Goal: Task Accomplishment & Management: Use online tool/utility

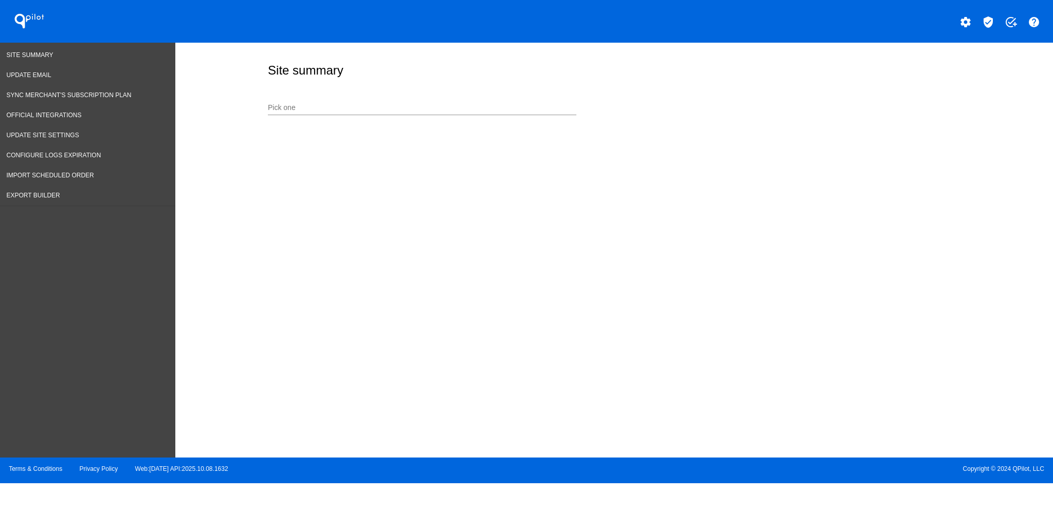
click at [440, 107] on input "Pick one" at bounding box center [422, 108] width 309 height 8
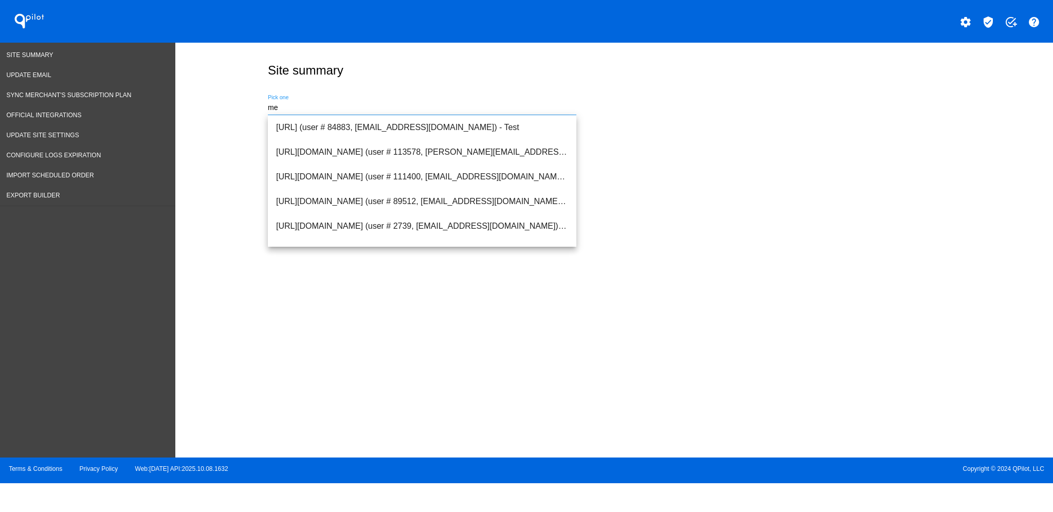
type input "m"
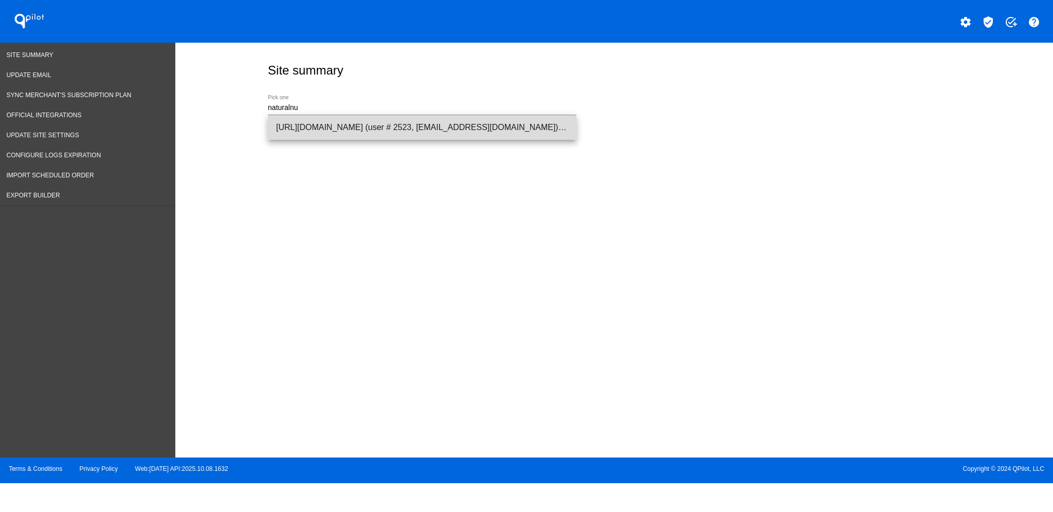
click at [441, 123] on span "[URL][DOMAIN_NAME] (user # 2523, [EMAIL_ADDRESS][DOMAIN_NAME]) - Production" at bounding box center [422, 127] width 292 height 25
type input "[URL][DOMAIN_NAME] (user # 2523, [EMAIL_ADDRESS][DOMAIN_NAME]) - Production"
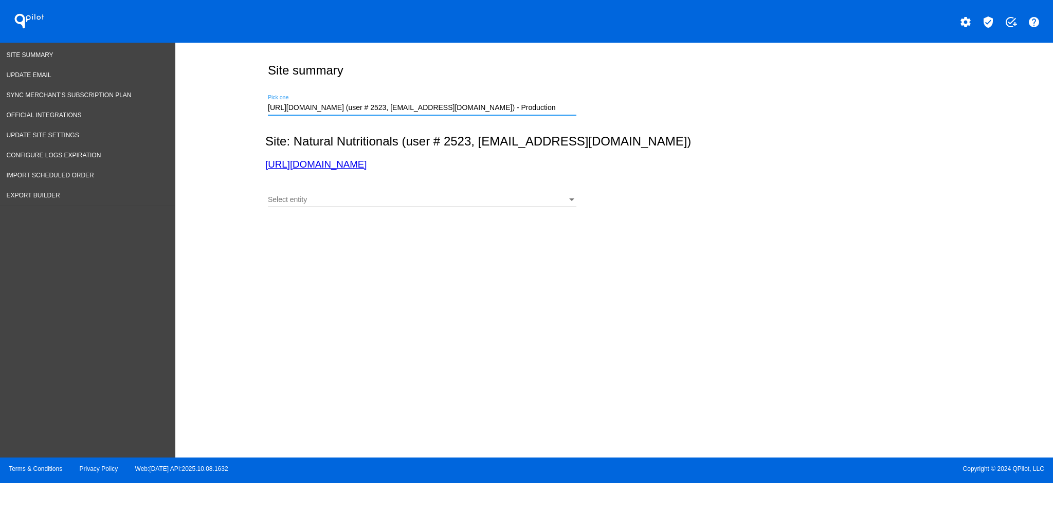
click at [389, 202] on div "Select entity" at bounding box center [417, 200] width 299 height 8
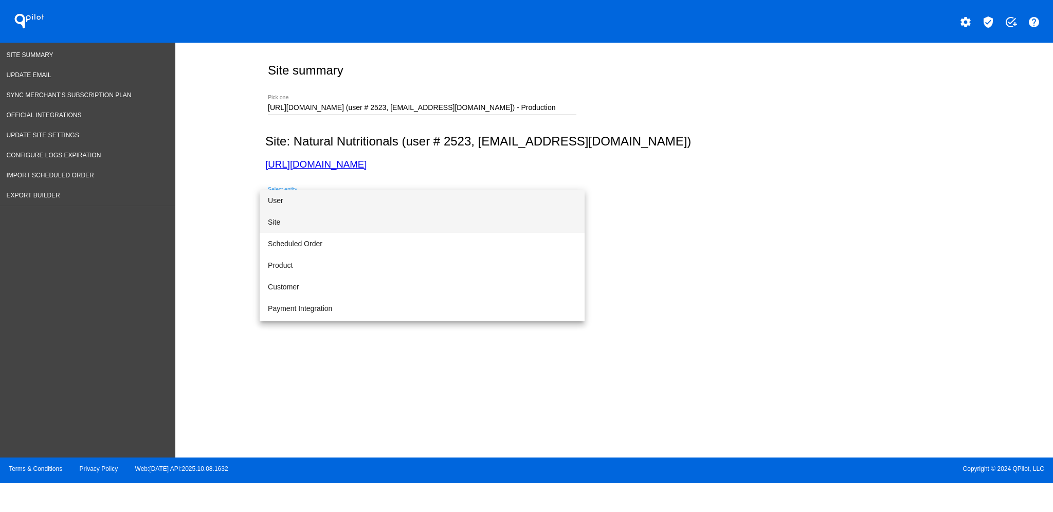
click at [389, 221] on span "Site" at bounding box center [422, 222] width 309 height 22
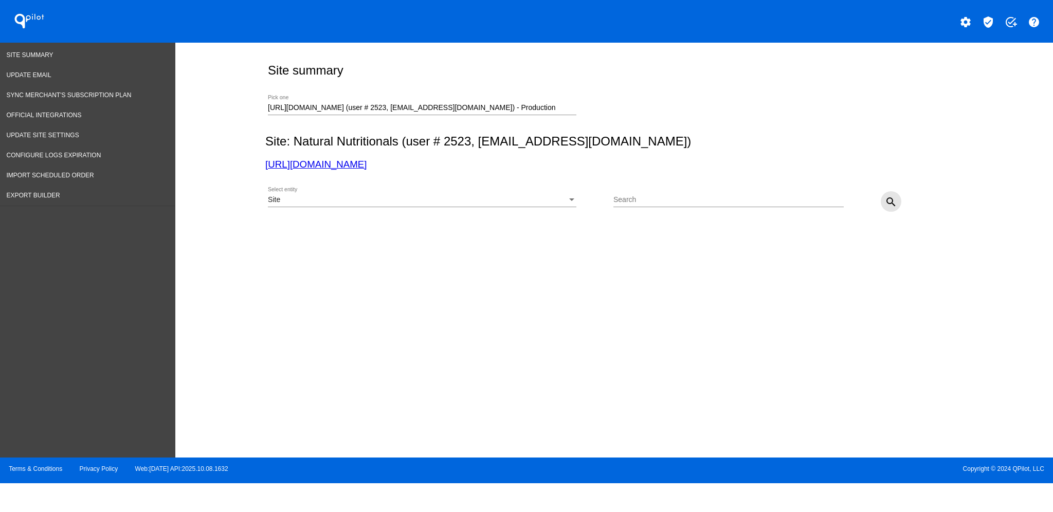
click at [886, 193] on button "search" at bounding box center [891, 201] width 21 height 21
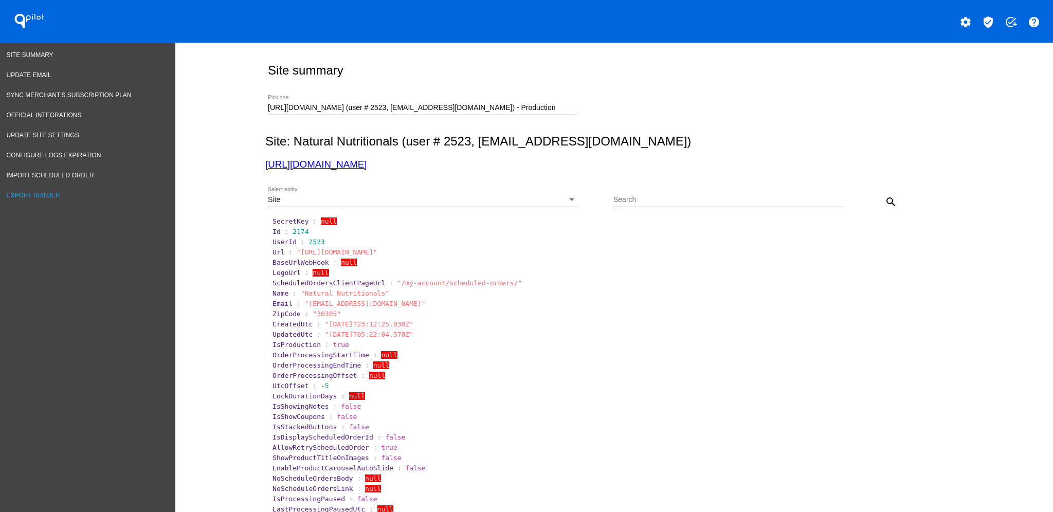
click at [68, 193] on link "Export Builder" at bounding box center [87, 196] width 175 height 20
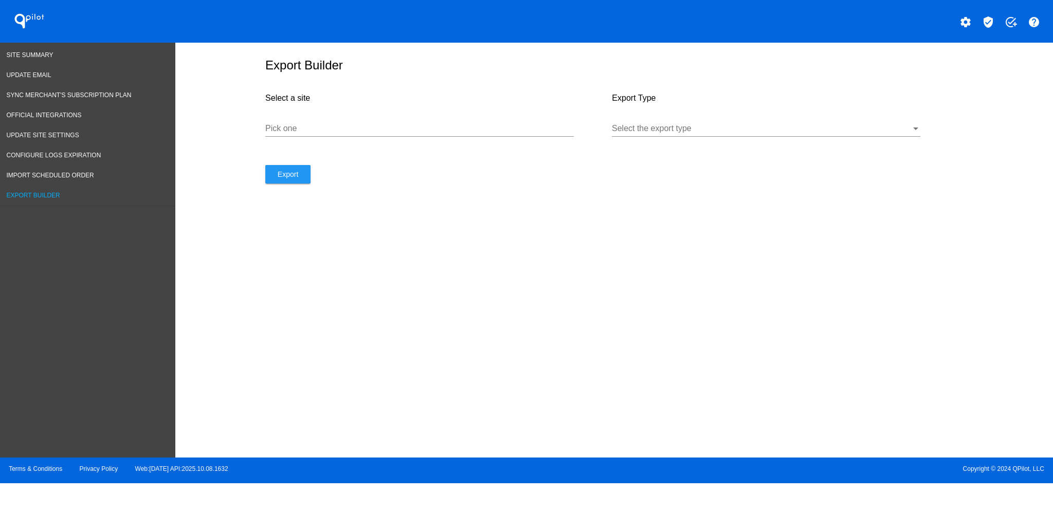
click at [412, 133] on input "Pick one" at bounding box center [419, 128] width 309 height 9
paste input "[URL][DOMAIN_NAME]"
type input "[URL][DOMAIN_NAME]"
click at [668, 133] on div at bounding box center [761, 128] width 299 height 9
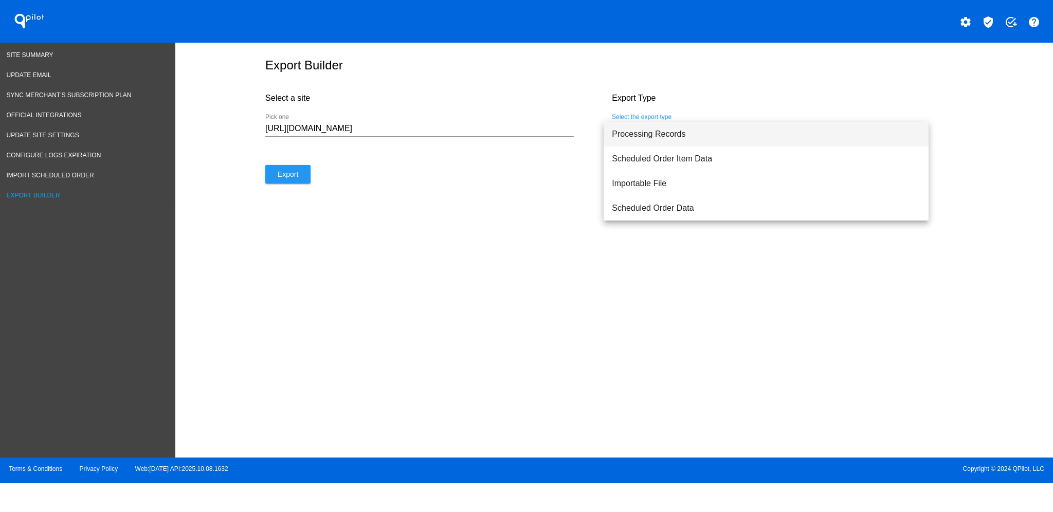
click at [668, 138] on span "Processing Records" at bounding box center [766, 134] width 309 height 25
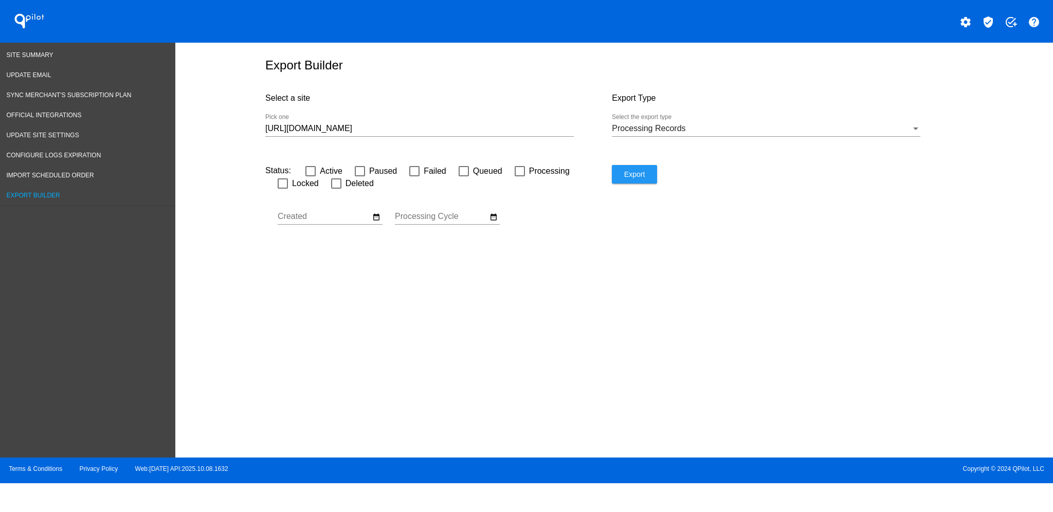
click at [467, 137] on div at bounding box center [419, 136] width 309 height 1
click at [486, 221] on input "Processing Cycle" at bounding box center [441, 216] width 93 height 9
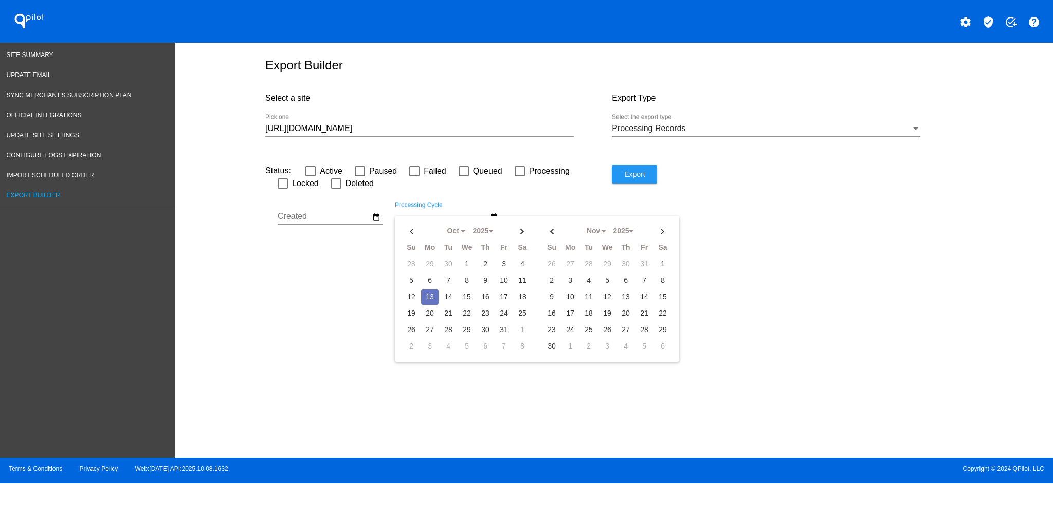
click at [491, 226] on div "Oct Jan Feb Mar Apr May Su Mo Tu" at bounding box center [468, 289] width 139 height 138
click at [479, 282] on td "9" at bounding box center [485, 280] width 17 height 15
click at [431, 300] on td "13" at bounding box center [429, 296] width 17 height 15
type input "[DATE] - [DATE]"
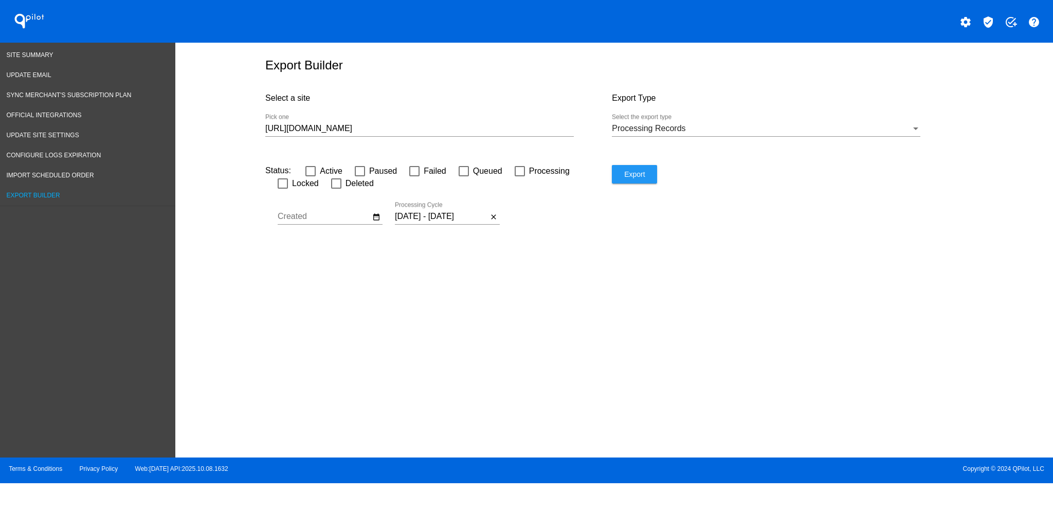
click at [398, 133] on input "[URL][DOMAIN_NAME]" at bounding box center [419, 128] width 309 height 9
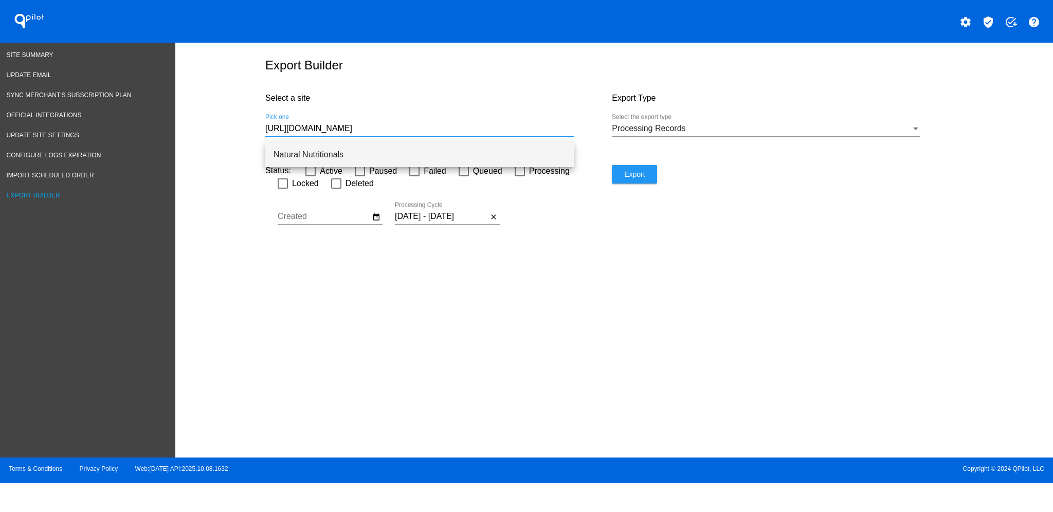
click at [409, 154] on span "Natural Nutritionals" at bounding box center [420, 154] width 292 height 25
type input "Natural Nutritionals"
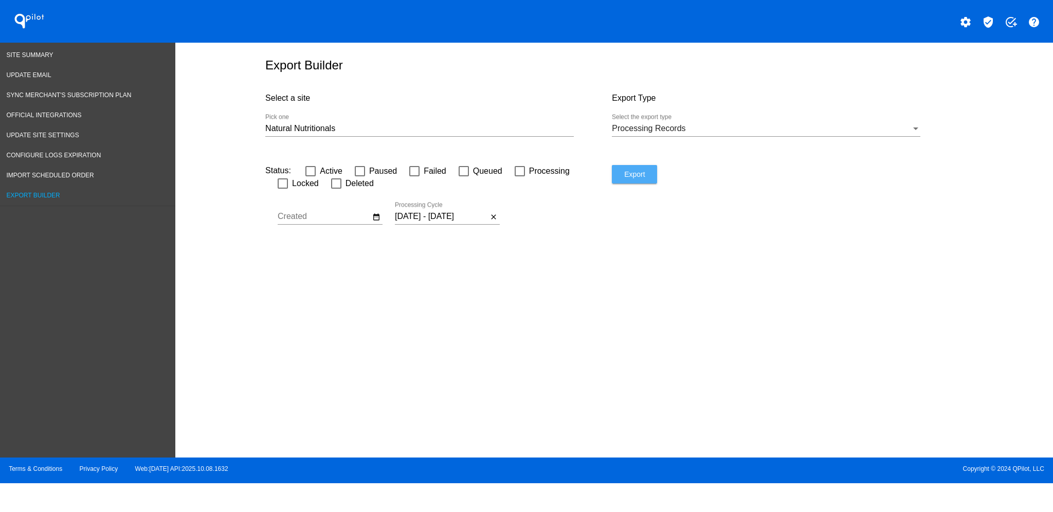
click at [617, 181] on button "Export" at bounding box center [634, 174] width 45 height 19
click at [496, 217] on mat-icon "close" at bounding box center [494, 216] width 8 height 9
click at [491, 222] on mat-icon "date_range" at bounding box center [494, 216] width 8 height 9
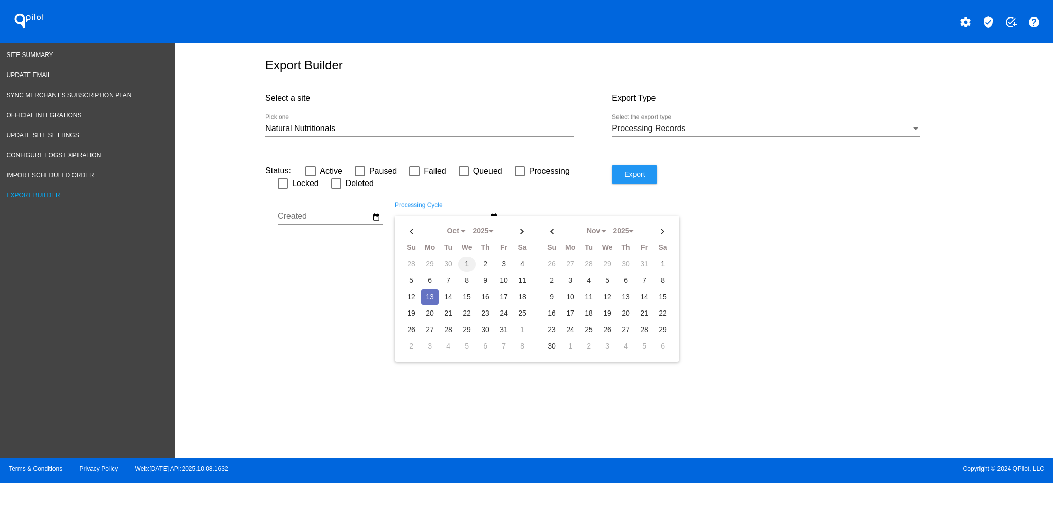
drag, startPoint x: 466, startPoint y: 264, endPoint x: 459, endPoint y: 264, distance: 7.2
click at [465, 264] on td "1" at bounding box center [466, 264] width 17 height 15
click at [428, 301] on td "13" at bounding box center [429, 296] width 17 height 15
type input "[DATE] - [DATE]"
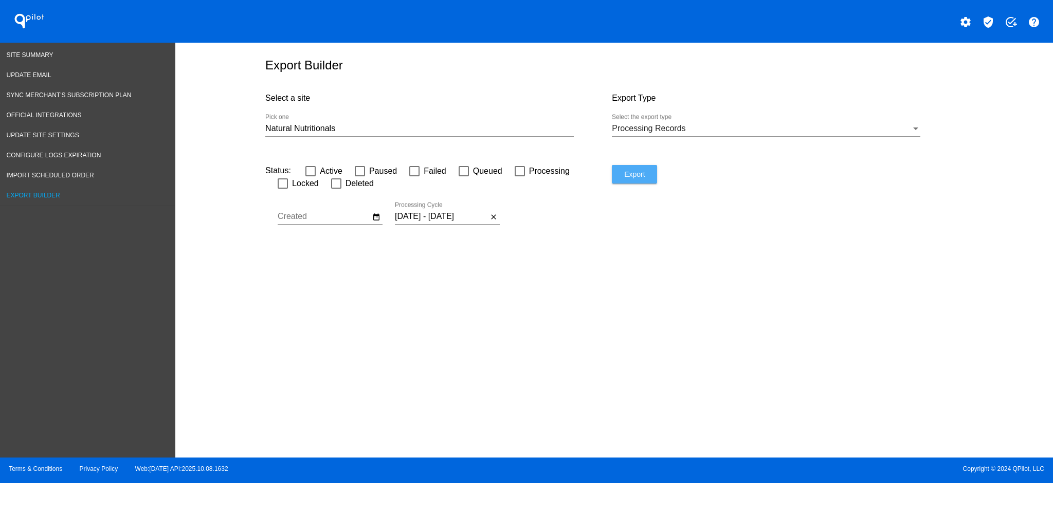
click at [644, 178] on span "Export" at bounding box center [634, 174] width 21 height 8
click at [24, 50] on link "Site Summary" at bounding box center [87, 55] width 175 height 20
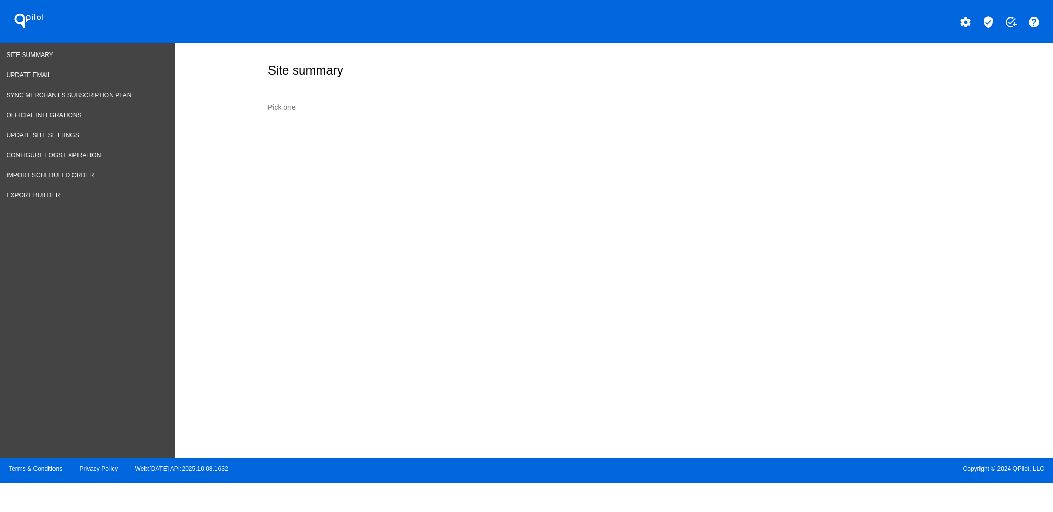
click at [437, 109] on input "Pick one" at bounding box center [422, 108] width 309 height 8
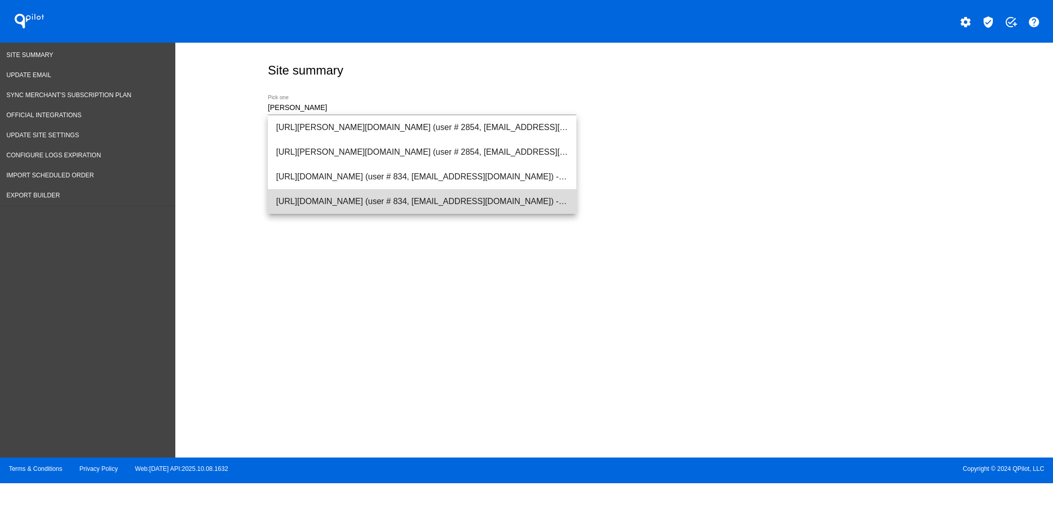
click at [439, 201] on span "[URL][DOMAIN_NAME] (user # 834, [EMAIL_ADDRESS][DOMAIN_NAME]) - Production" at bounding box center [422, 201] width 292 height 25
type input "[URL][DOMAIN_NAME] (user # 834, [EMAIL_ADDRESS][DOMAIN_NAME]) - Production"
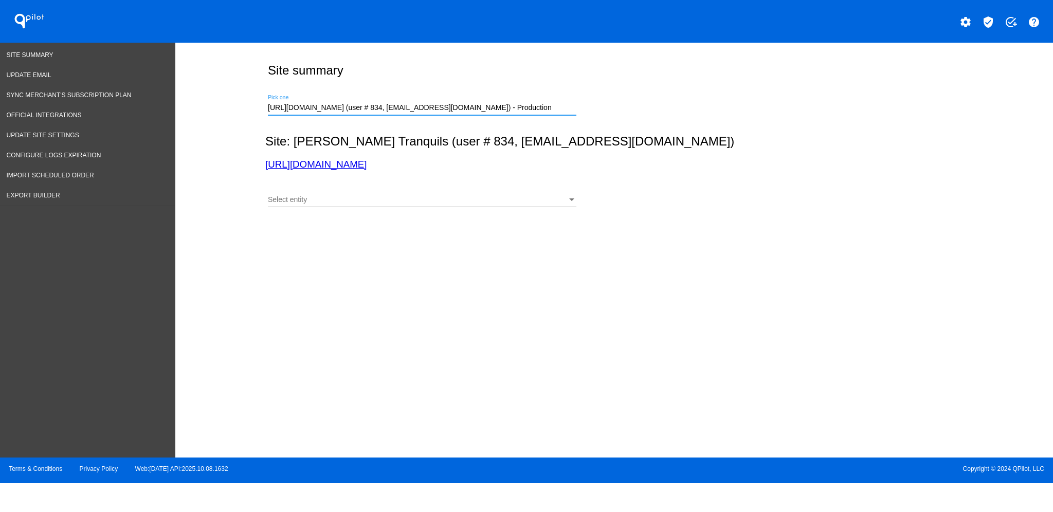
click at [441, 201] on div "Select entity" at bounding box center [417, 200] width 299 height 8
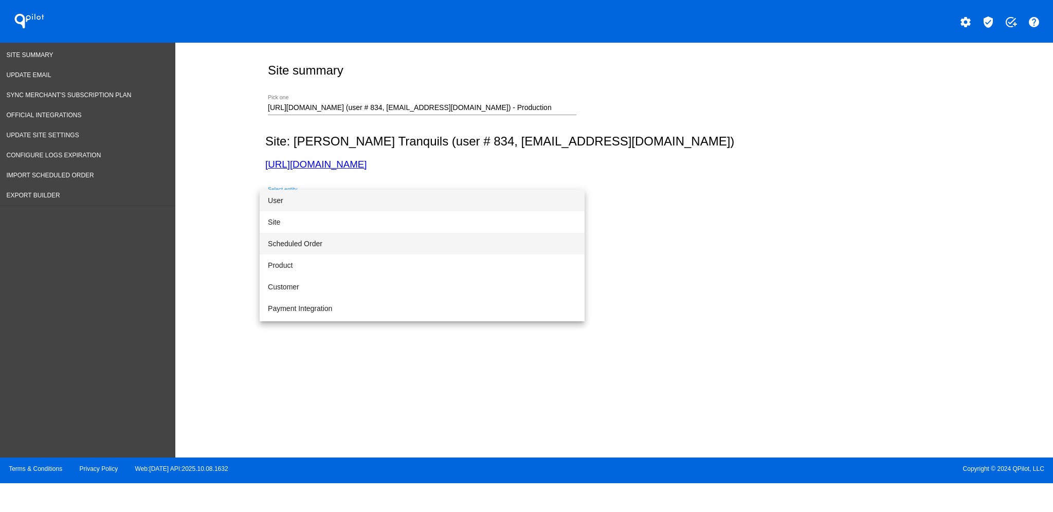
click at [450, 245] on span "Scheduled Order" at bounding box center [422, 244] width 309 height 22
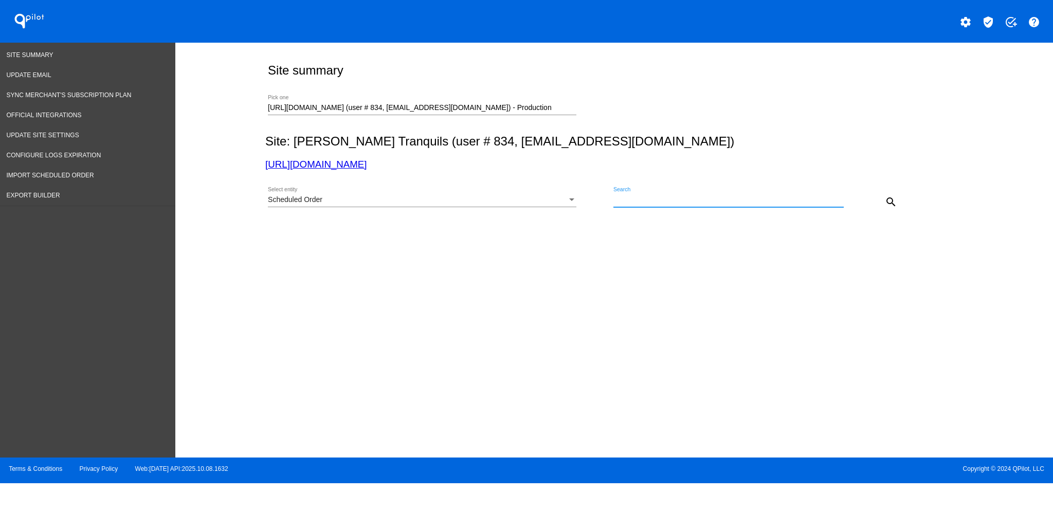
drag, startPoint x: 642, startPoint y: 195, endPoint x: 631, endPoint y: 204, distance: 13.5
paste input "1031646"
type input "1031646"
click at [894, 201] on mat-icon "search" at bounding box center [891, 202] width 12 height 12
